Goal: Transaction & Acquisition: Purchase product/service

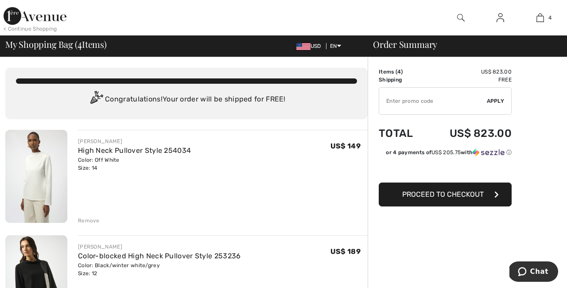
click at [95, 218] on div "Remove" at bounding box center [89, 220] width 22 height 8
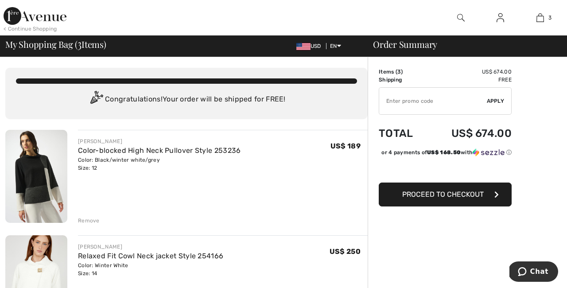
click at [95, 219] on div "Remove" at bounding box center [89, 220] width 22 height 8
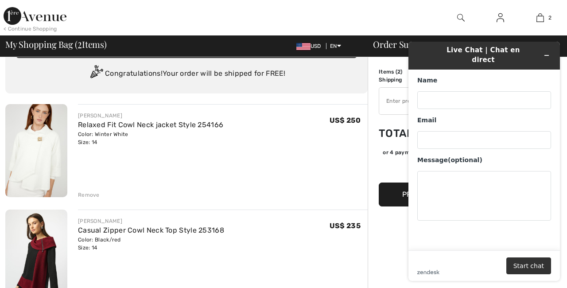
scroll to position [25, 0]
click at [43, 154] on img at bounding box center [36, 150] width 62 height 93
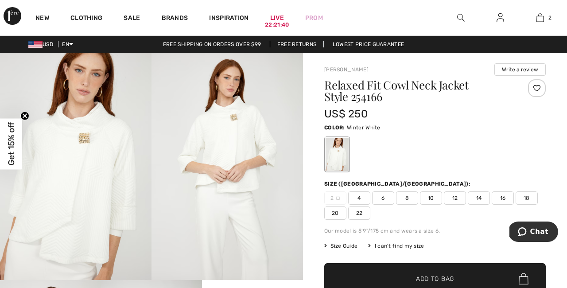
click at [82, 146] on img at bounding box center [75, 166] width 151 height 227
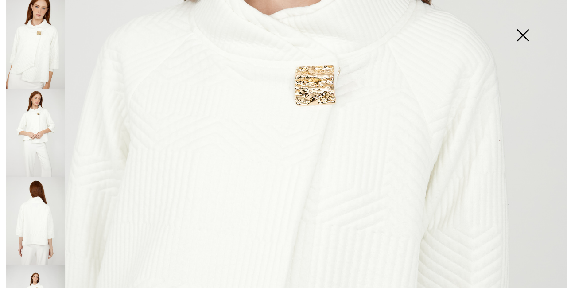
scroll to position [234, 0]
click at [316, 90] on img at bounding box center [283, 190] width 567 height 849
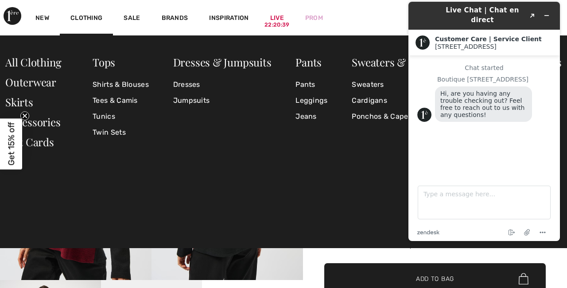
scroll to position [2, 0]
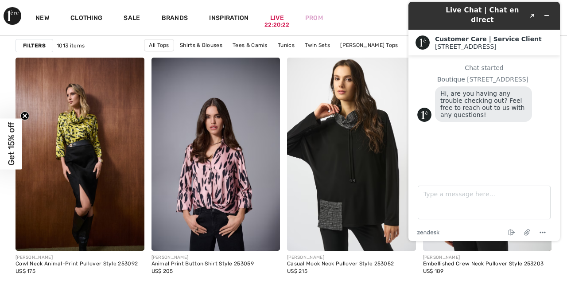
scroll to position [3044, 0]
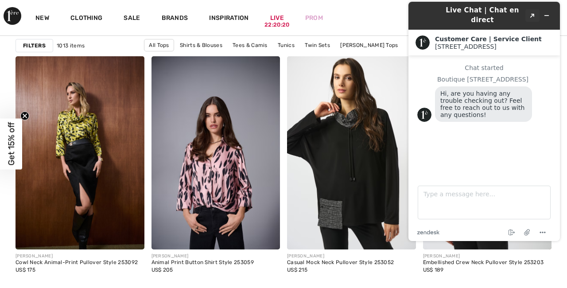
click at [533, 14] on icon "Popout" at bounding box center [532, 16] width 4 height 4
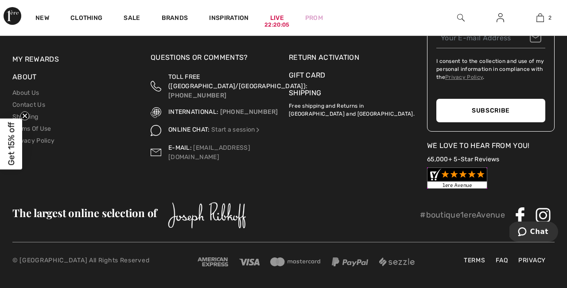
scroll to position [4027, 0]
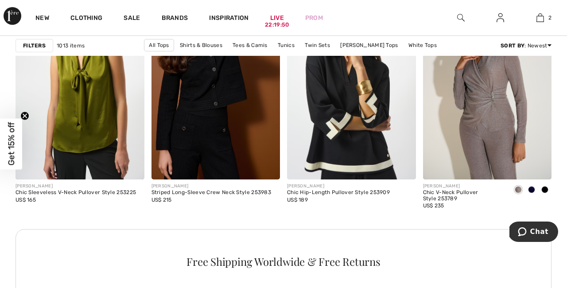
scroll to position [2773, 0]
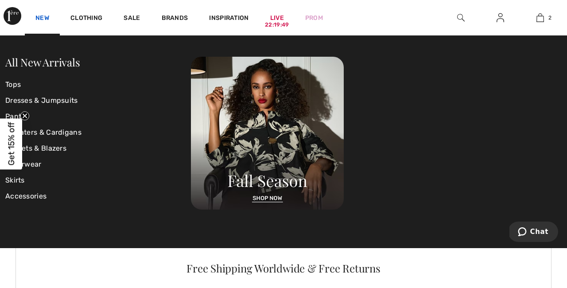
click at [41, 16] on link "New" at bounding box center [42, 18] width 14 height 9
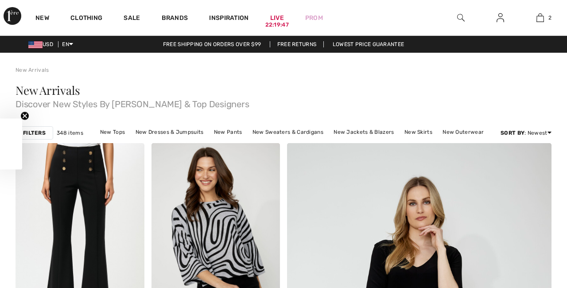
checkbox input "true"
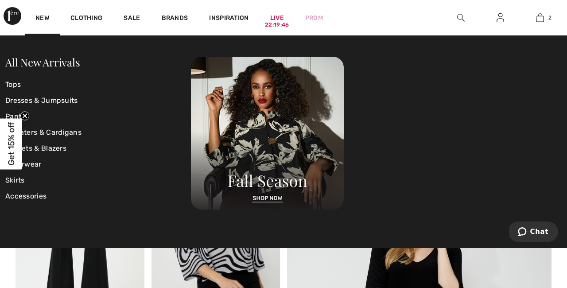
scroll to position [11, 0]
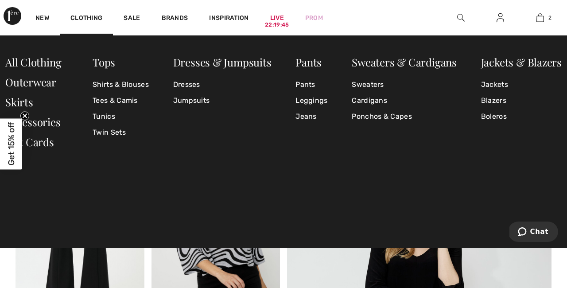
click at [177, 139] on div "Dresses & Jumpsuits Dresses Jumpsuits" at bounding box center [222, 107] width 98 height 100
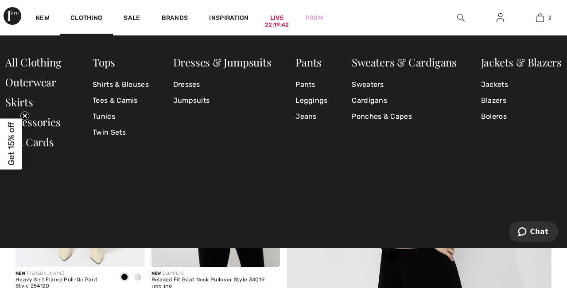
scroll to position [119, 0]
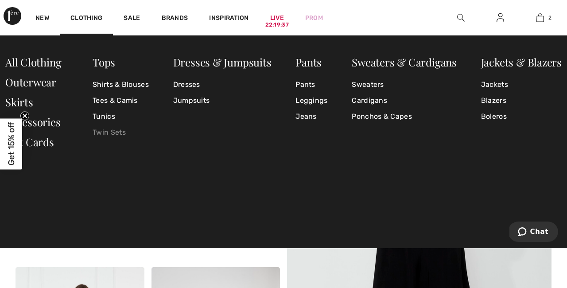
click at [124, 132] on link "Twin Sets" at bounding box center [121, 132] width 56 height 16
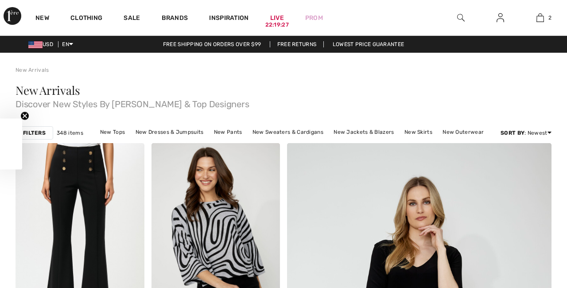
checkbox input "true"
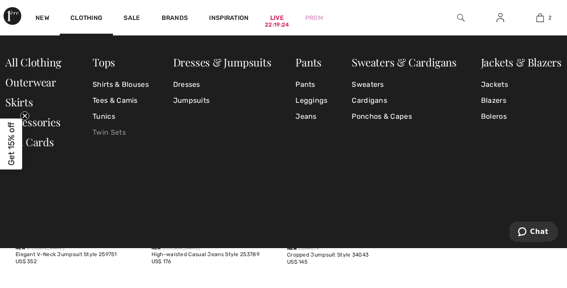
scroll to position [341, 0]
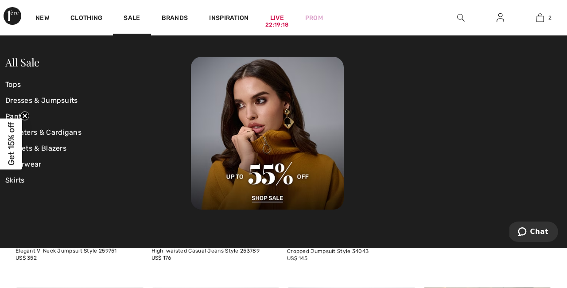
click at [116, 253] on div "New FRANK LYMAN Elegant V-Neck Jumpsuit Style 259751 US$ 352" at bounding box center [79, 259] width 129 height 42
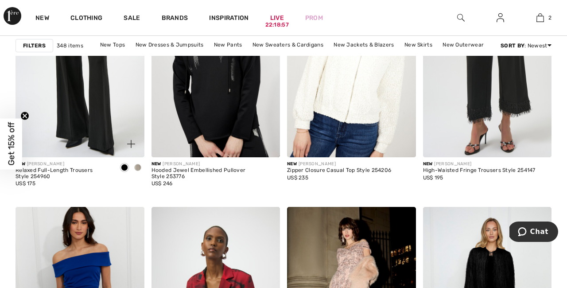
scroll to position [3230, 0]
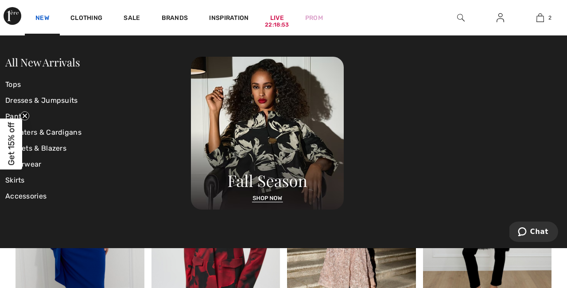
click at [39, 17] on link "New" at bounding box center [42, 18] width 14 height 9
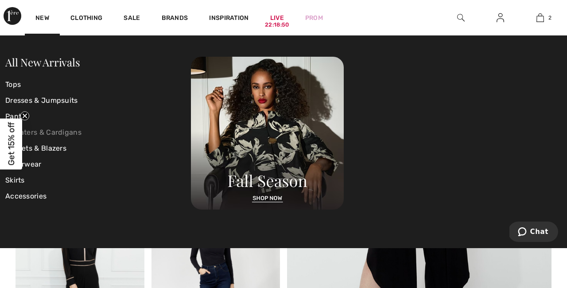
scroll to position [215, 0]
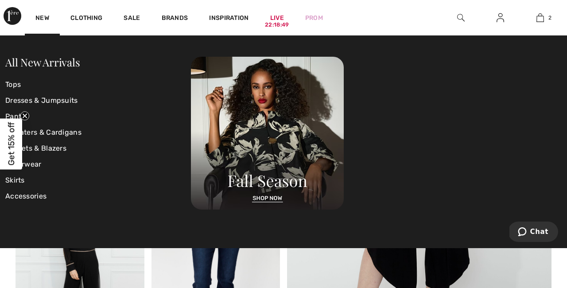
click at [158, 274] on img at bounding box center [215, 266] width 129 height 193
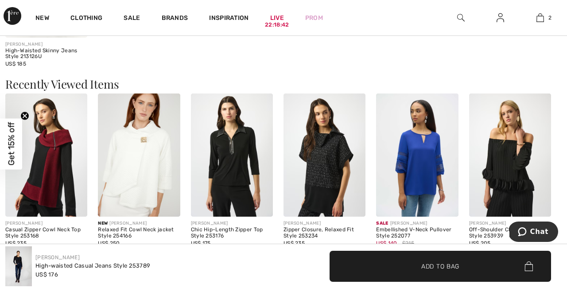
scroll to position [856, 0]
click at [53, 177] on img at bounding box center [46, 154] width 82 height 123
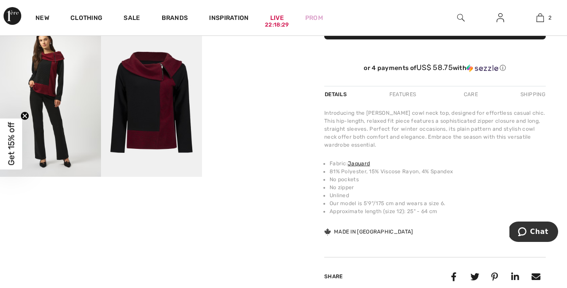
scroll to position [263, 0]
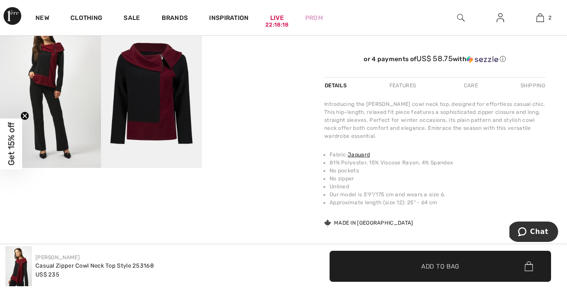
click at [38, 85] on img at bounding box center [50, 91] width 101 height 151
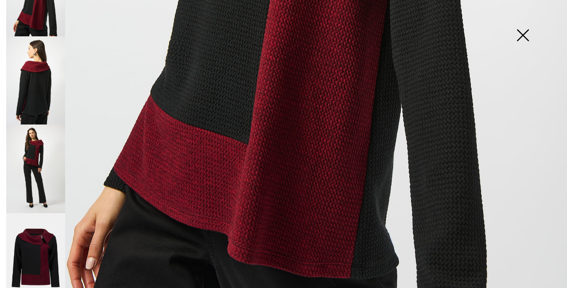
scroll to position [517, 0]
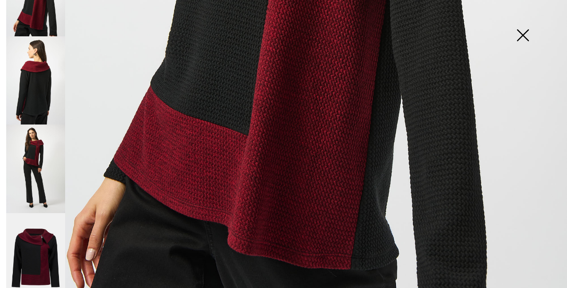
click at [42, 239] on img at bounding box center [35, 257] width 59 height 89
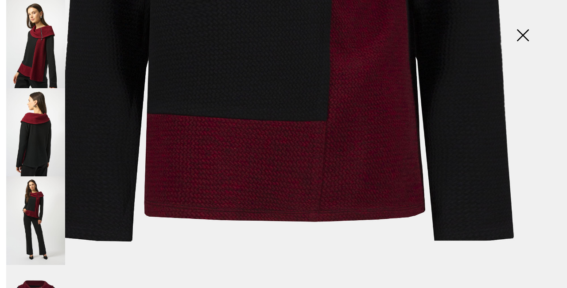
scroll to position [474, 0]
